Goal: Download file/media

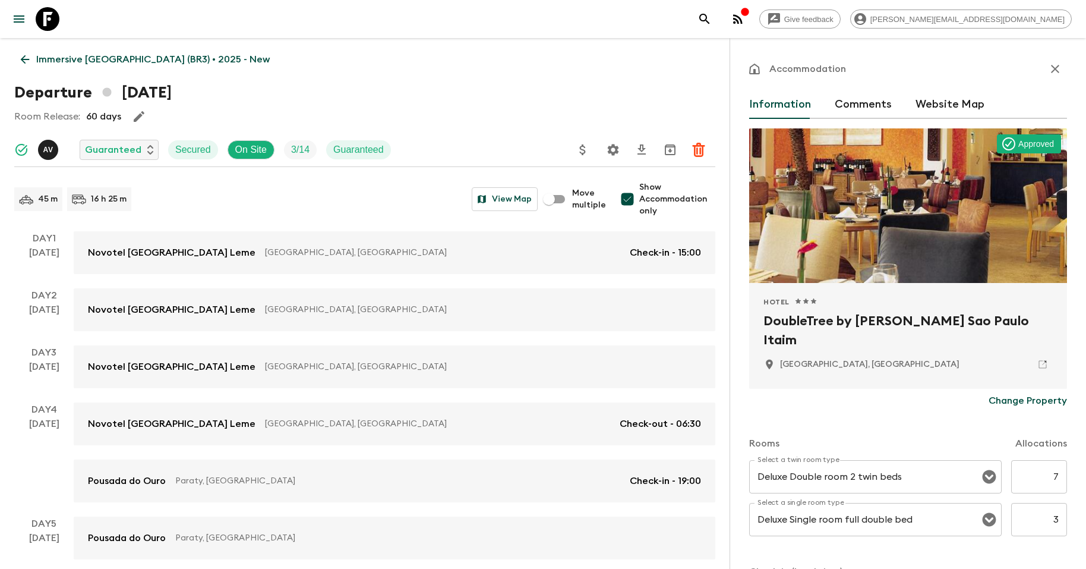
scroll to position [171, 0]
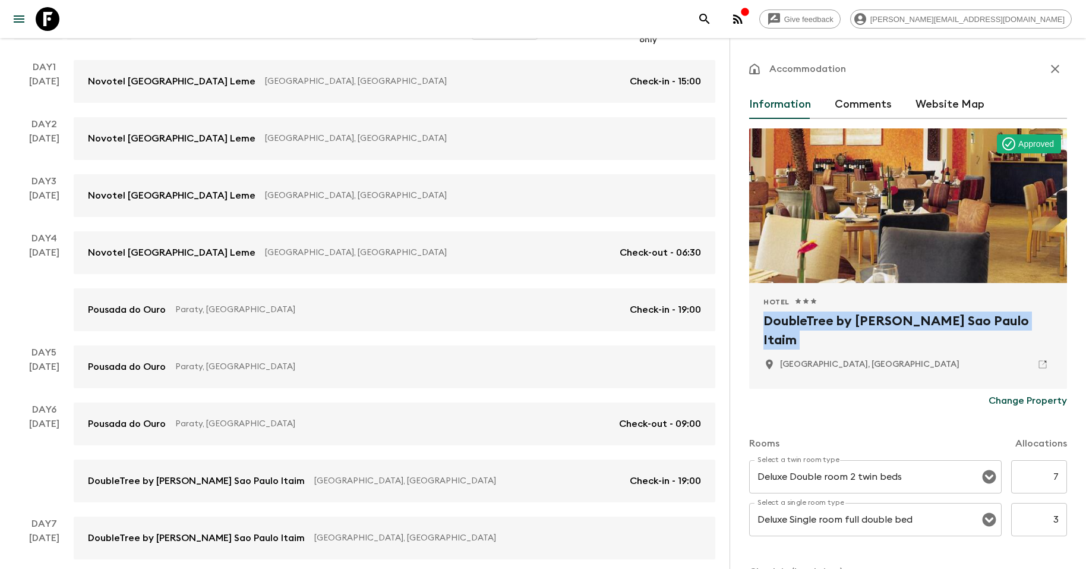
click at [49, 15] on icon at bounding box center [48, 19] width 24 height 24
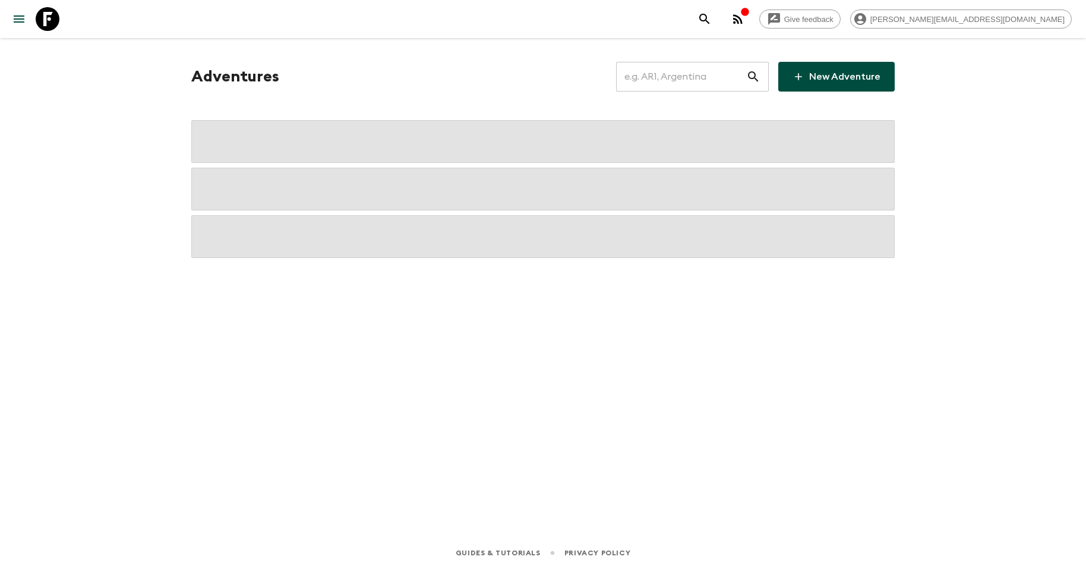
click at [667, 84] on input "text" at bounding box center [681, 76] width 130 height 33
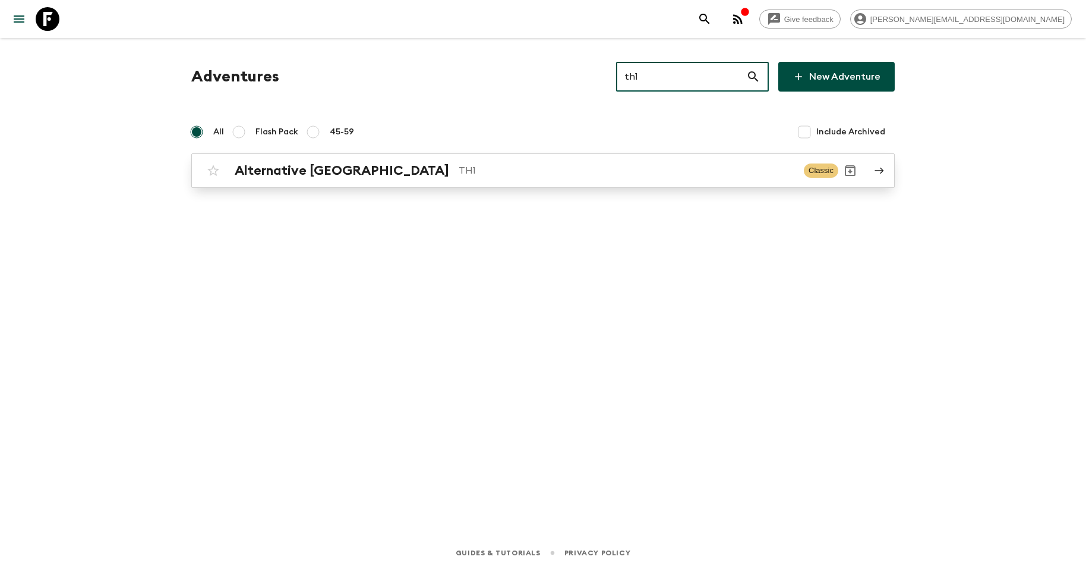
type input "th1"
click at [492, 186] on link "Alternative [GEOGRAPHIC_DATA] TH1 Classic" at bounding box center [543, 170] width 704 height 34
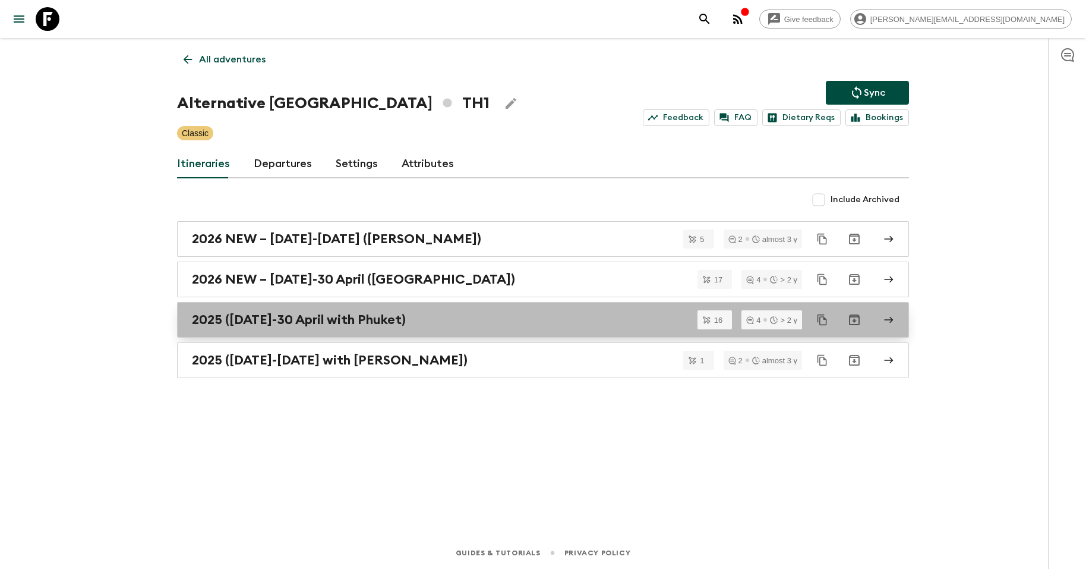
click at [406, 320] on h2 "2025 ([DATE]-30 April with Phuket)" at bounding box center [299, 319] width 214 height 15
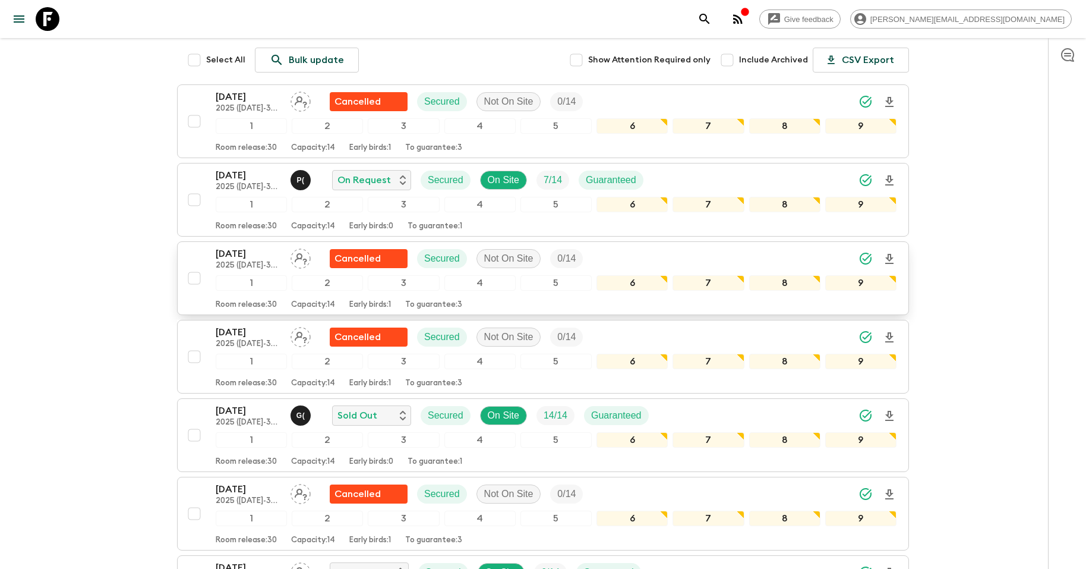
scroll to position [162, 0]
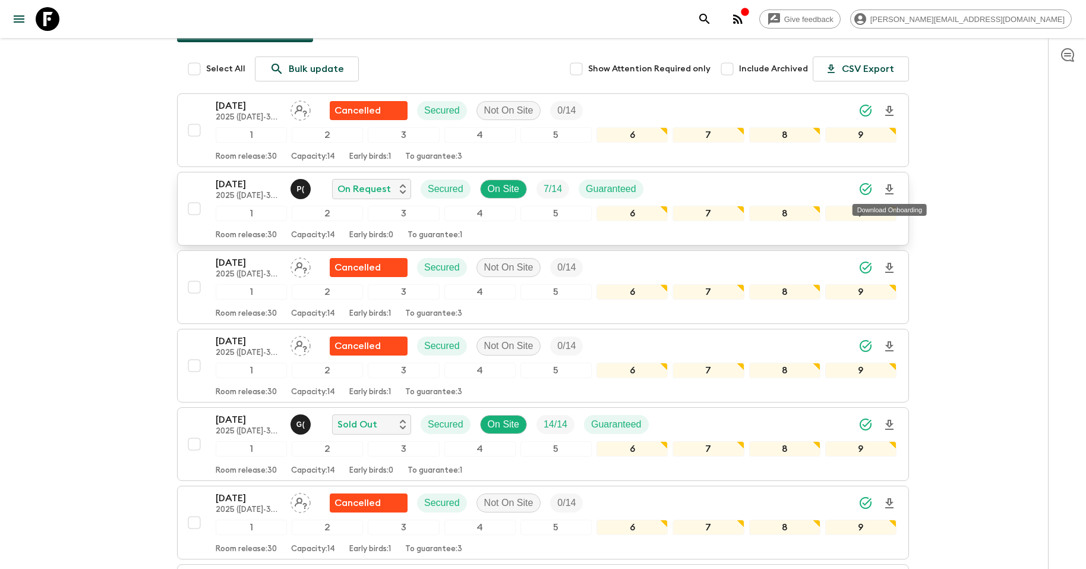
click at [890, 184] on icon "Download Onboarding" at bounding box center [890, 189] width 8 height 10
